Goal: Task Accomplishment & Management: Manage account settings

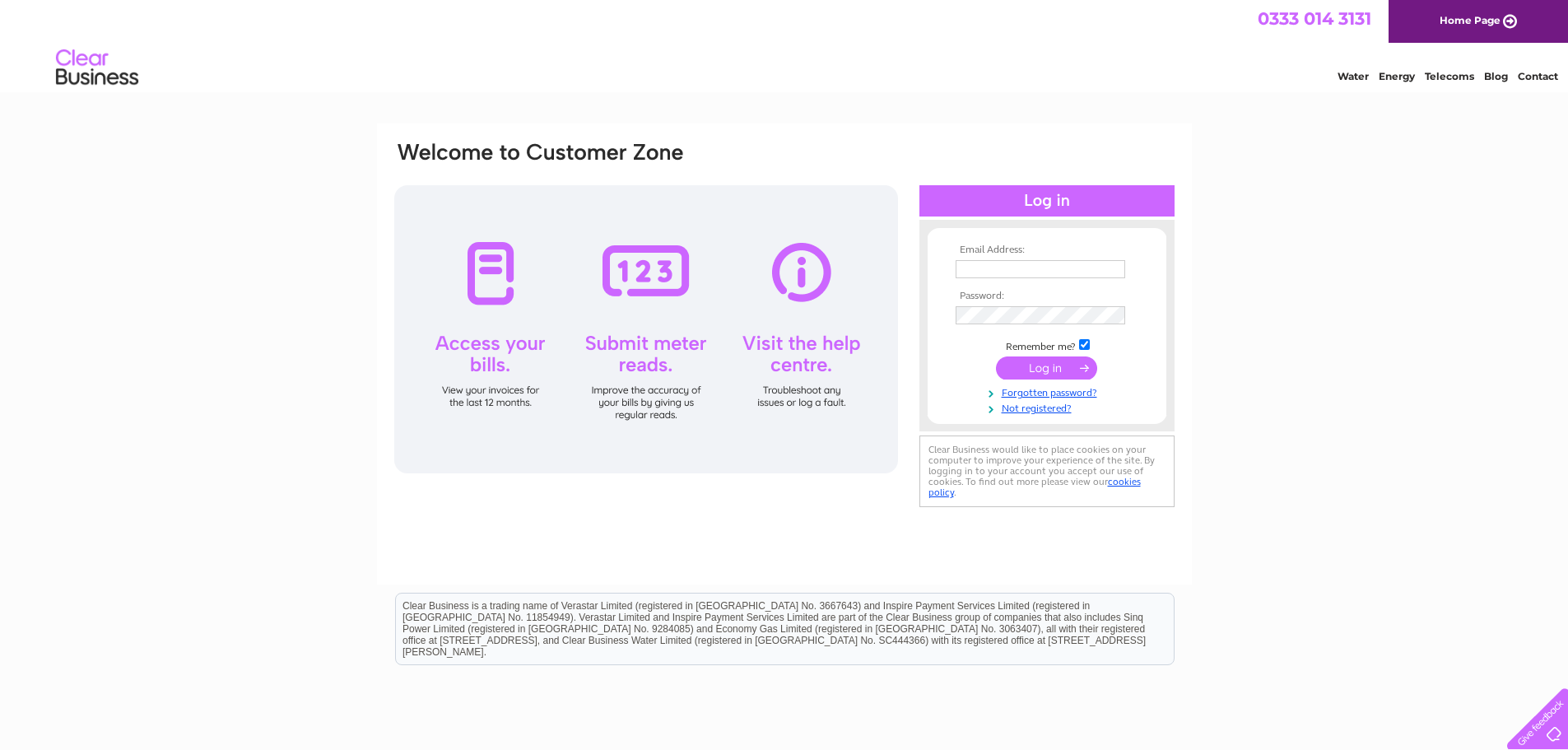
type input "[EMAIL_ADDRESS][DOMAIN_NAME]"
click at [1045, 369] on input "submit" at bounding box center [1046, 368] width 101 height 23
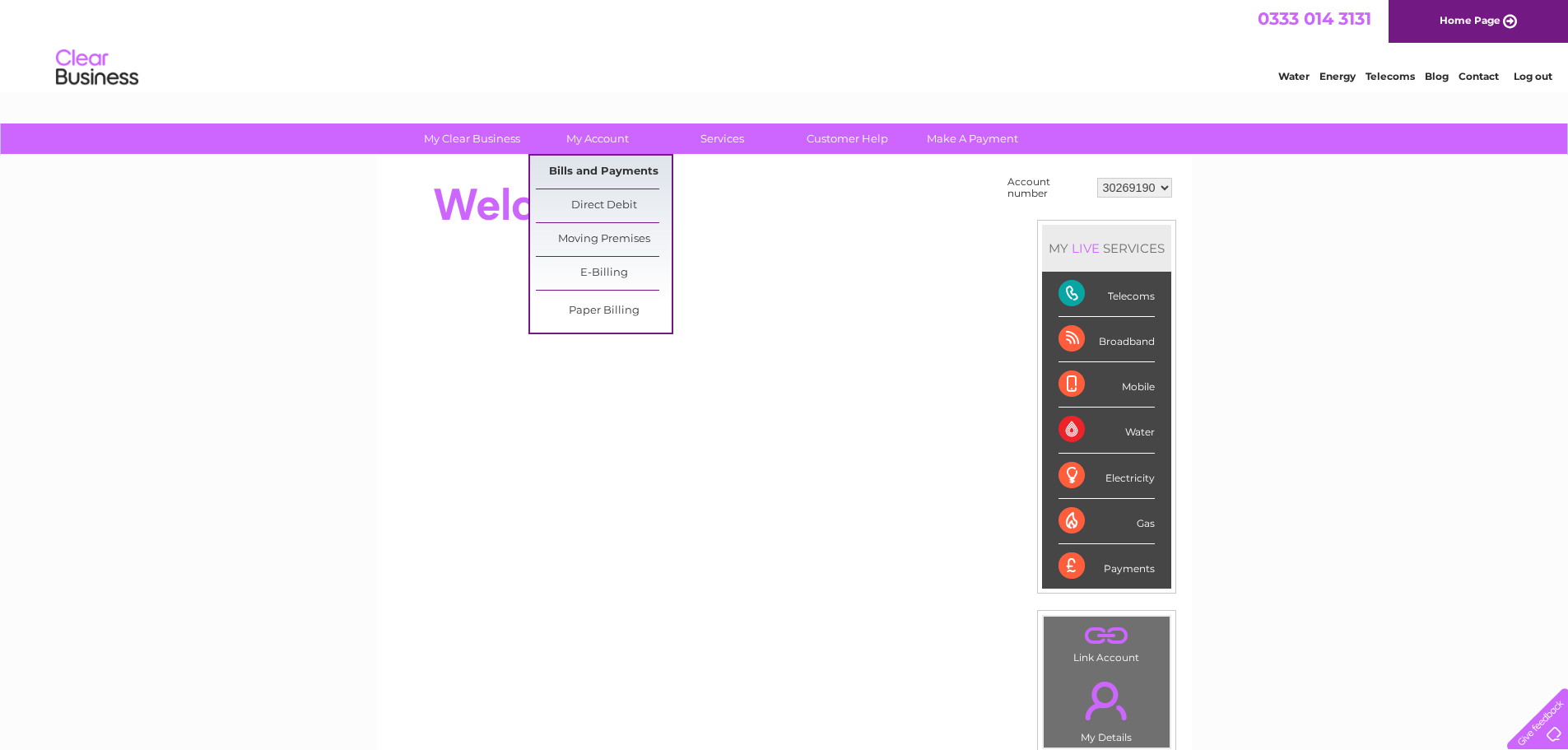
click at [602, 163] on link "Bills and Payments" at bounding box center [603, 172] width 136 height 32
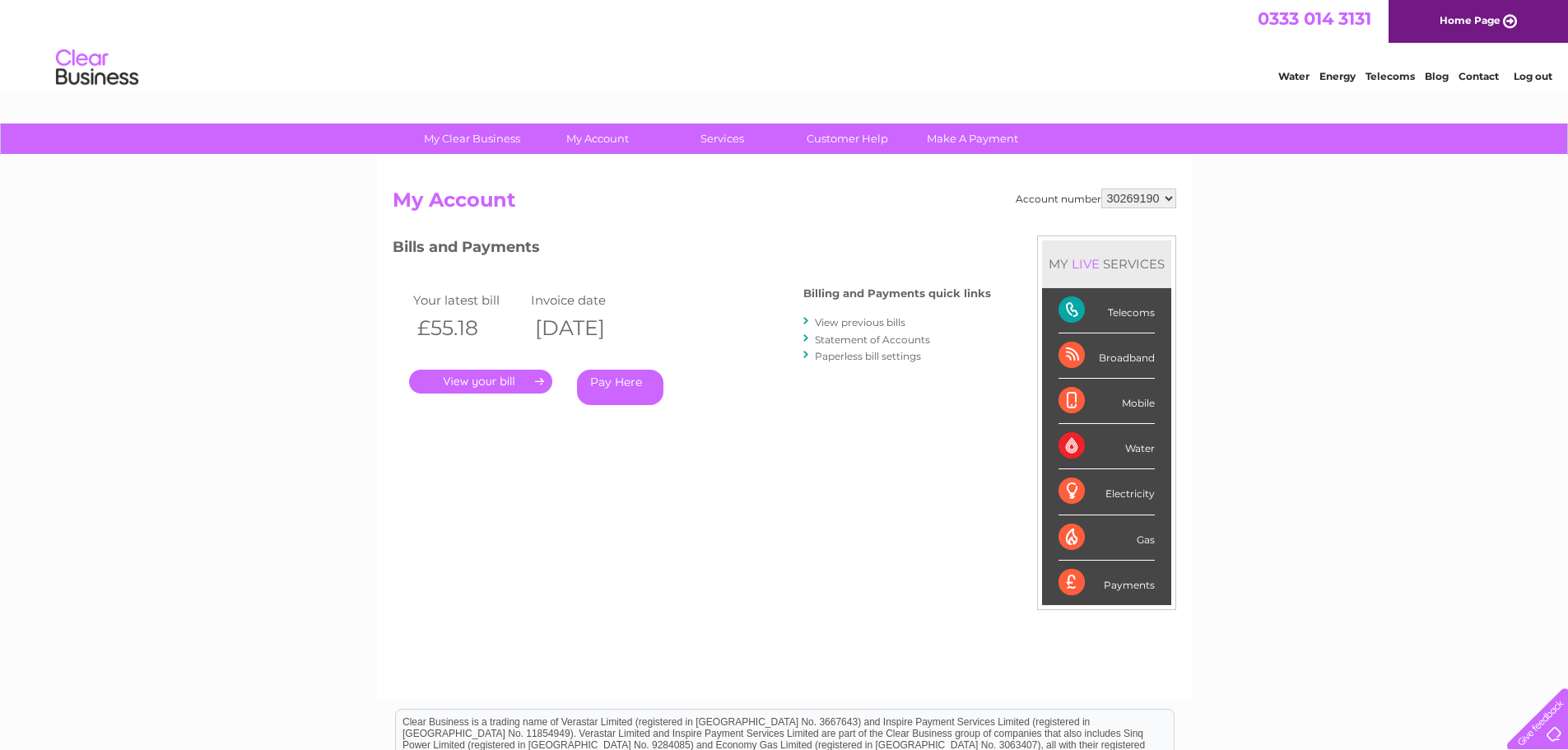
click at [504, 375] on link "." at bounding box center [481, 381] width 143 height 24
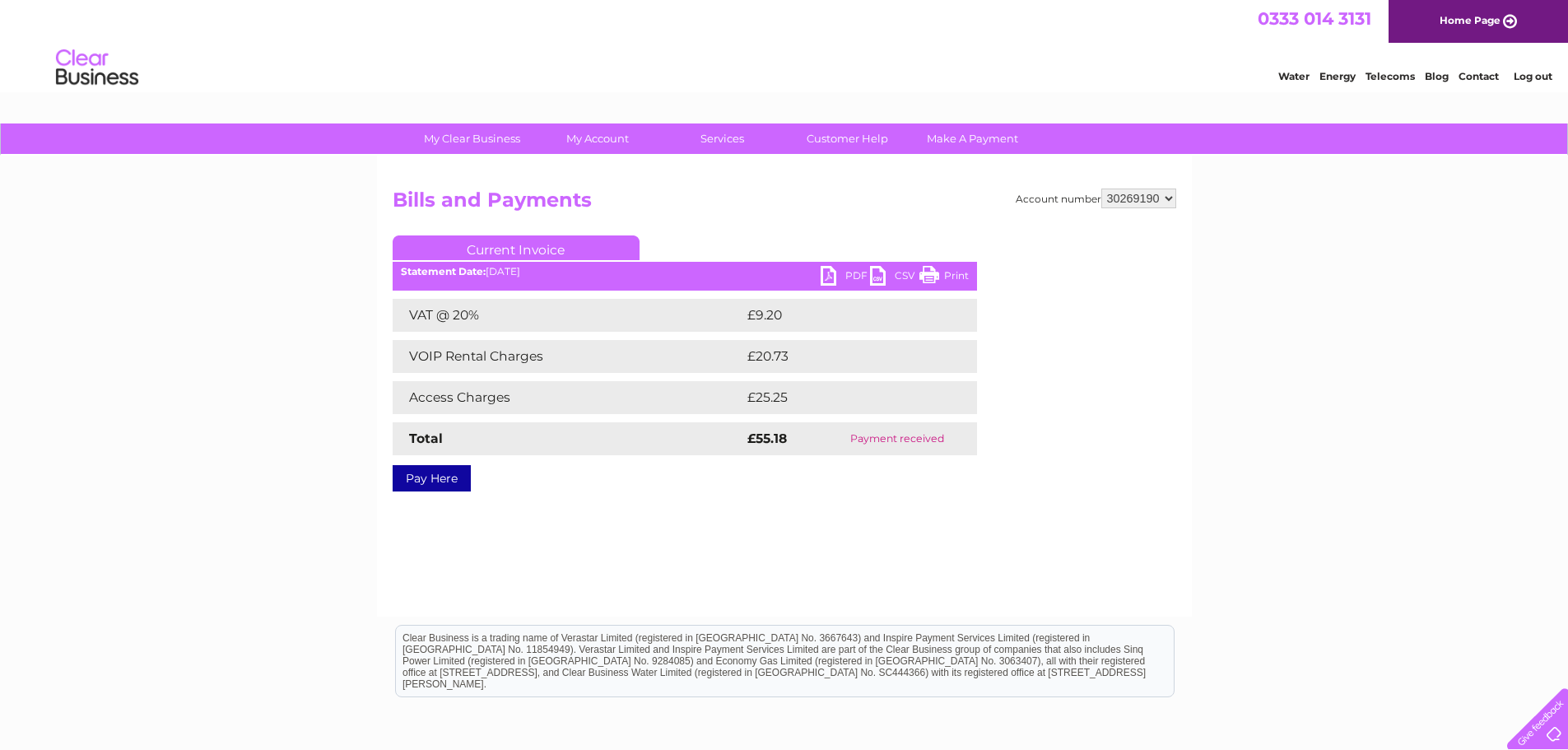
click at [846, 271] on link "PDF" at bounding box center [845, 278] width 49 height 24
